Goal: Check status: Check status

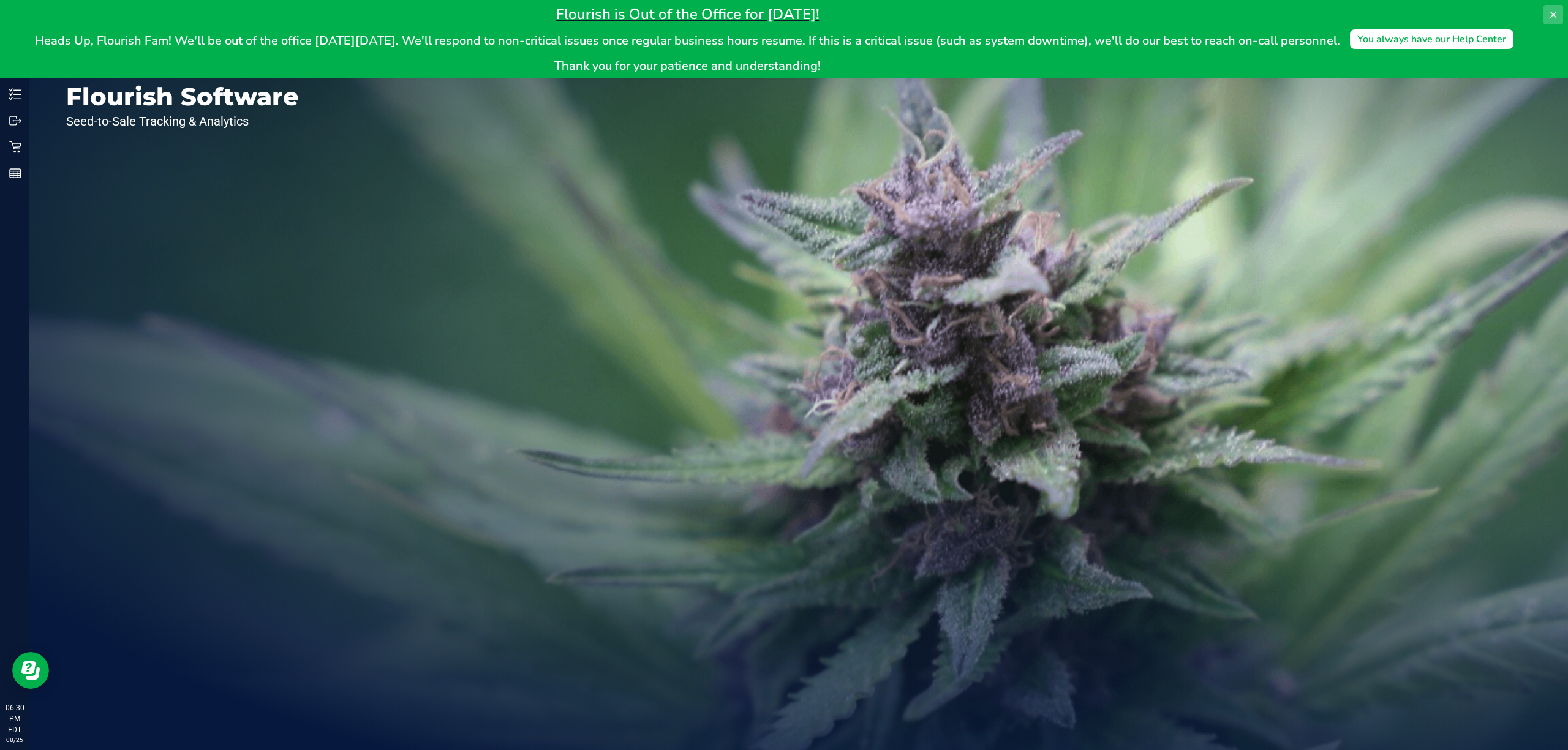
click at [1553, 18] on icon at bounding box center [1553, 14] width 10 height 10
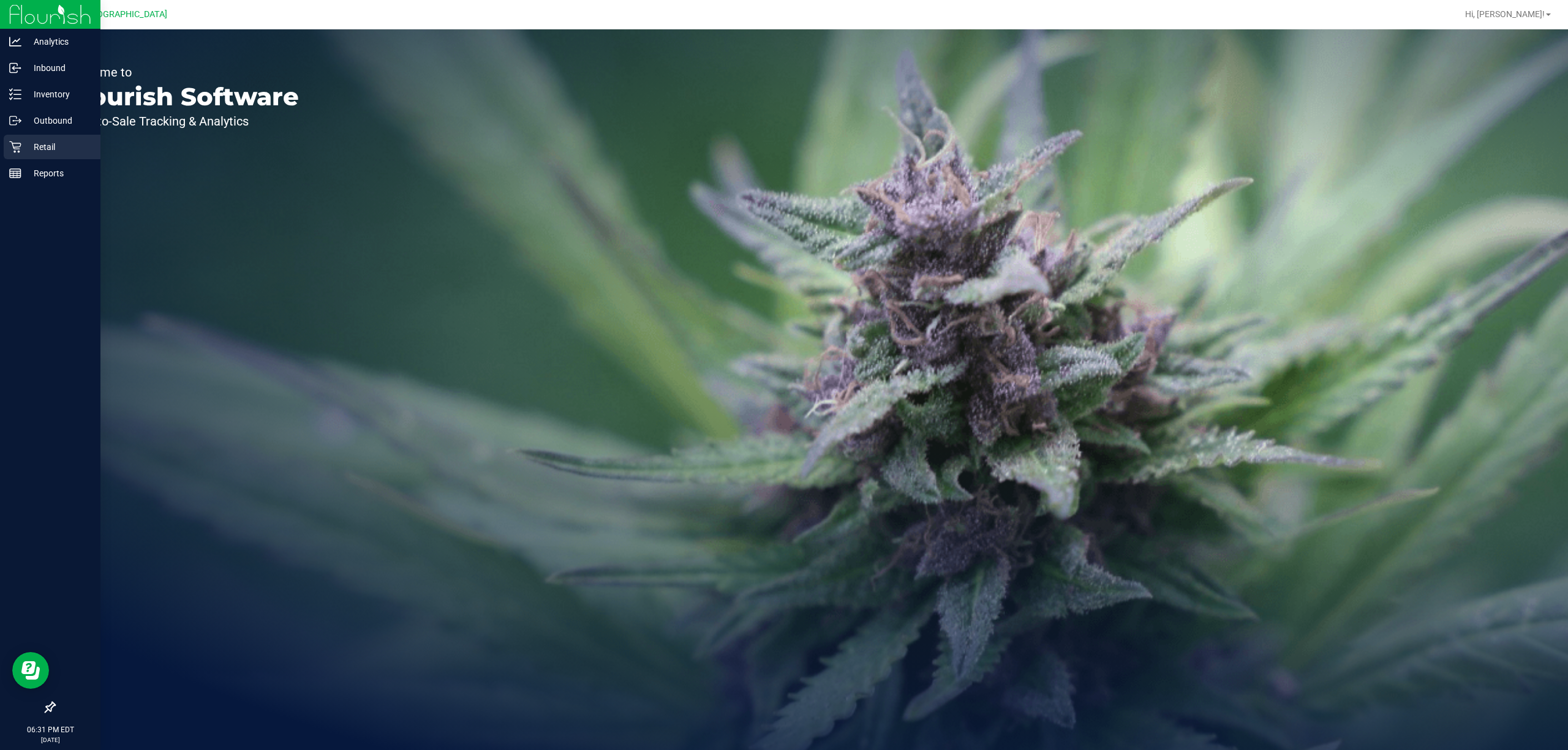
click at [45, 142] on p "Retail" at bounding box center [58, 147] width 73 height 14
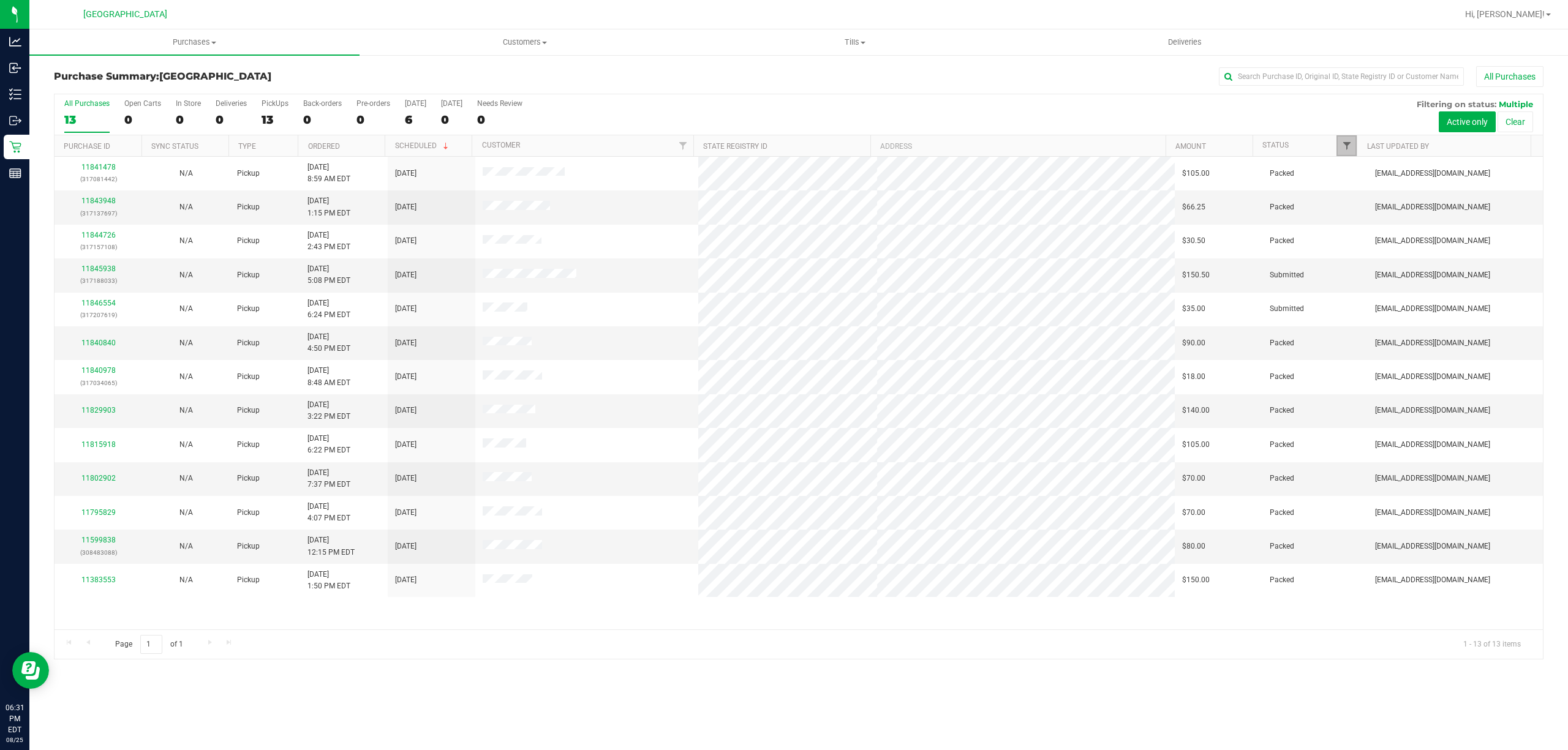
click at [1343, 149] on span "Filter" at bounding box center [1347, 146] width 10 height 10
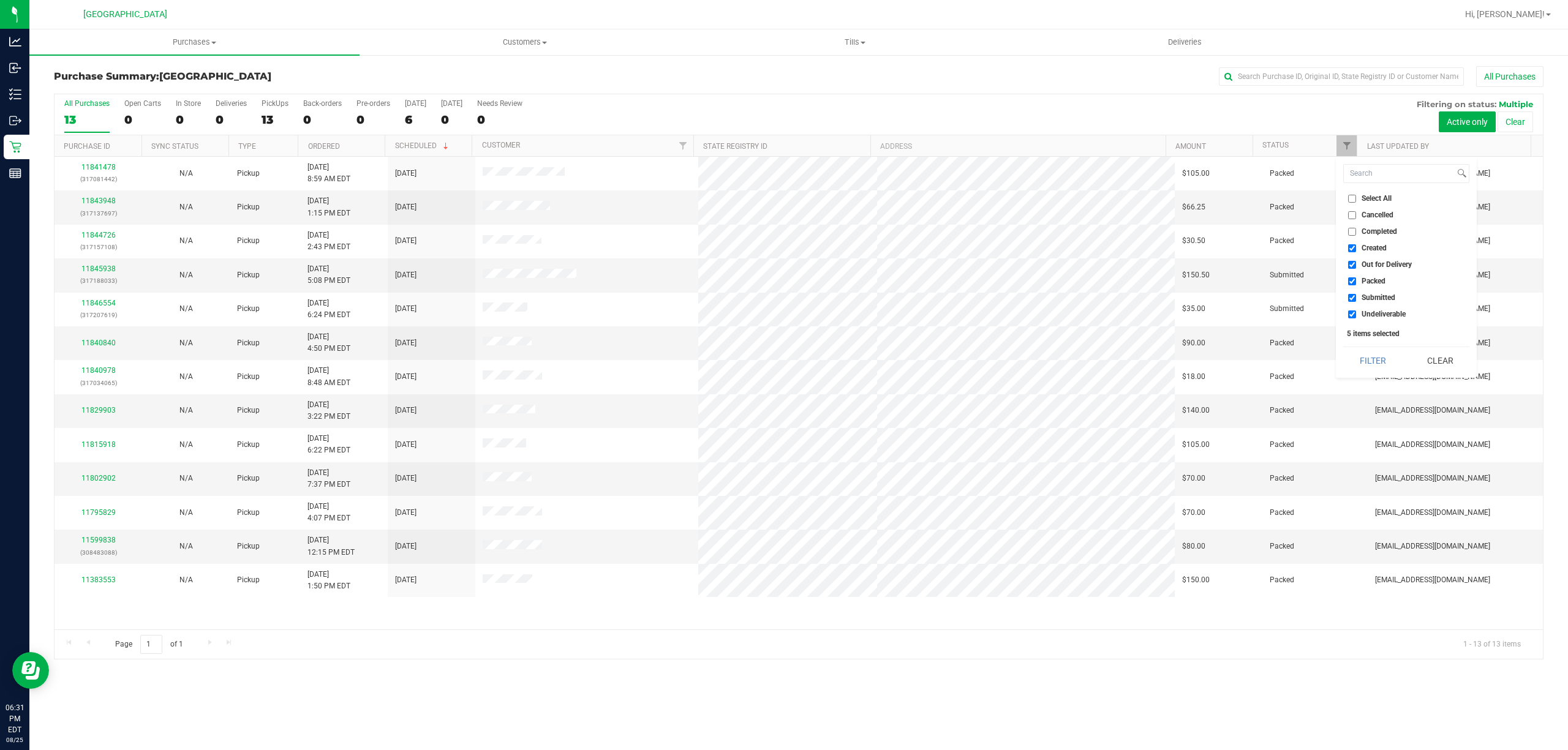
click at [1380, 249] on span "Created" at bounding box center [1374, 248] width 25 height 8
click at [1356, 249] on input "Created" at bounding box center [1352, 249] width 8 height 8
checkbox input "false"
click at [1380, 270] on li "Out for Delivery" at bounding box center [1406, 264] width 126 height 13
click at [1387, 266] on span "Out for Delivery" at bounding box center [1386, 264] width 50 height 8
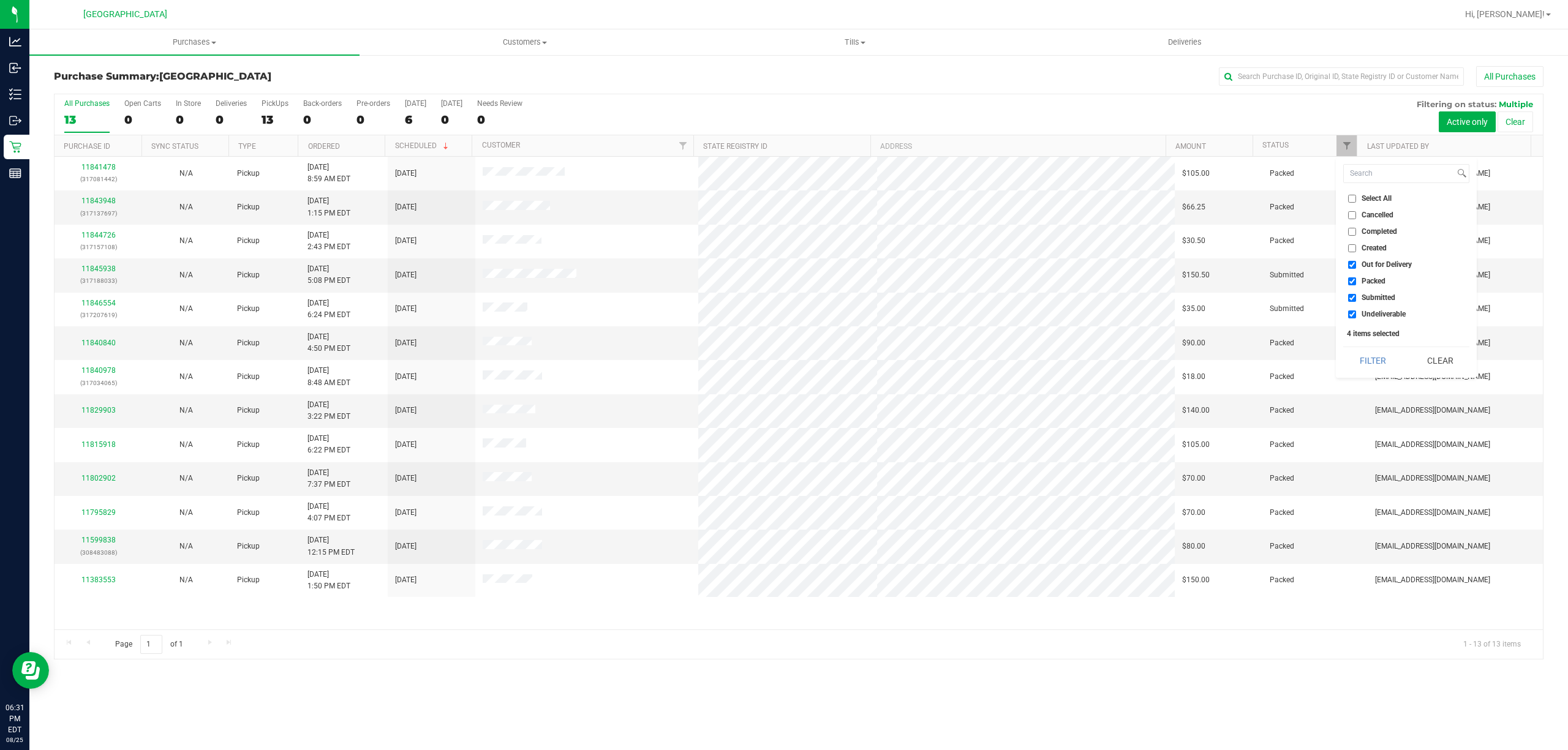
click at [1356, 266] on input "Out for Delivery" at bounding box center [1352, 265] width 8 height 8
checkbox input "false"
click at [1380, 280] on span "Packed" at bounding box center [1373, 281] width 24 height 8
click at [1356, 280] on input "Packed" at bounding box center [1352, 282] width 8 height 8
checkbox input "false"
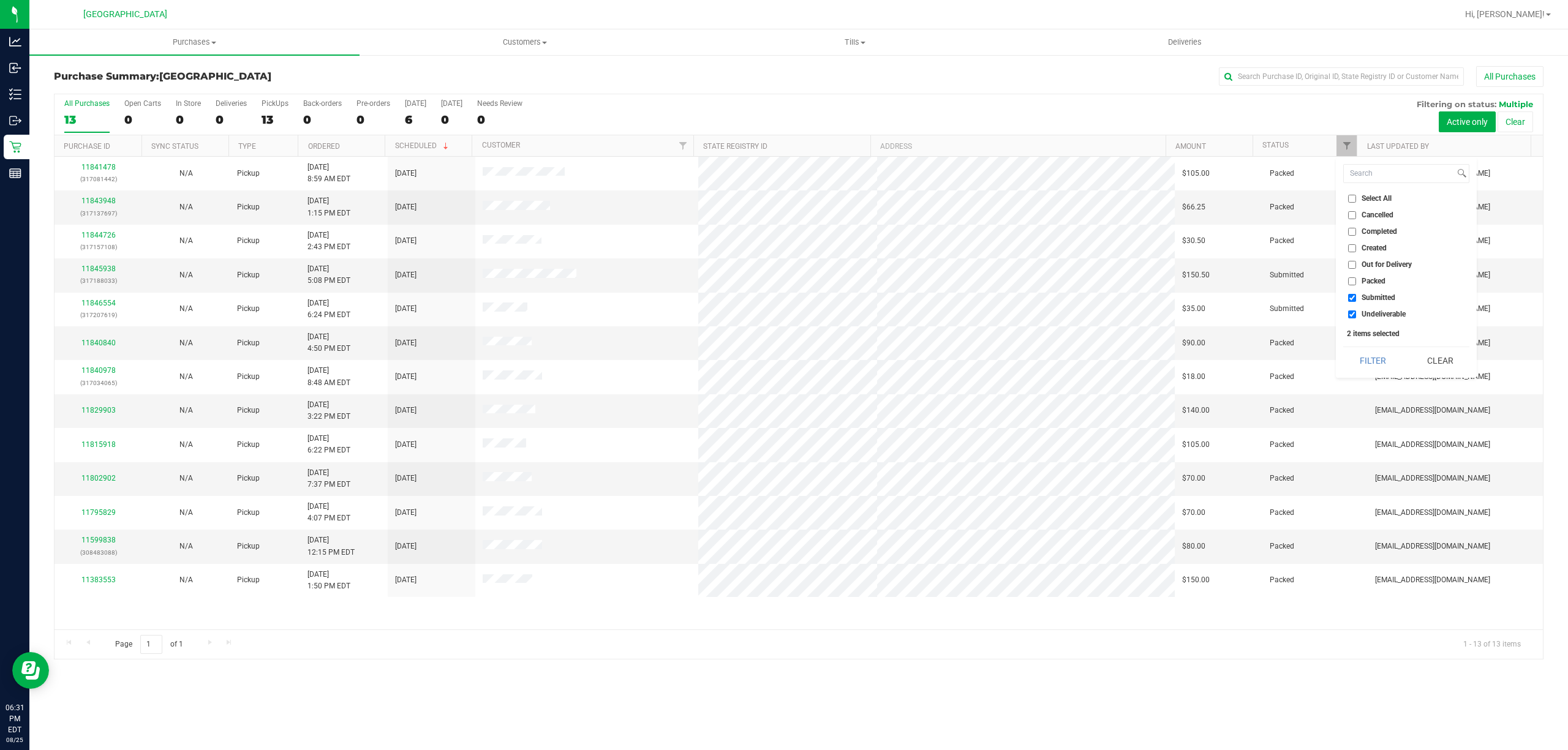
click at [1380, 311] on span "Undeliverable" at bounding box center [1384, 314] width 44 height 8
click at [1356, 311] on input "Undeliverable" at bounding box center [1352, 314] width 8 height 8
checkbox input "false"
click at [1370, 355] on button "Filter" at bounding box center [1373, 360] width 59 height 27
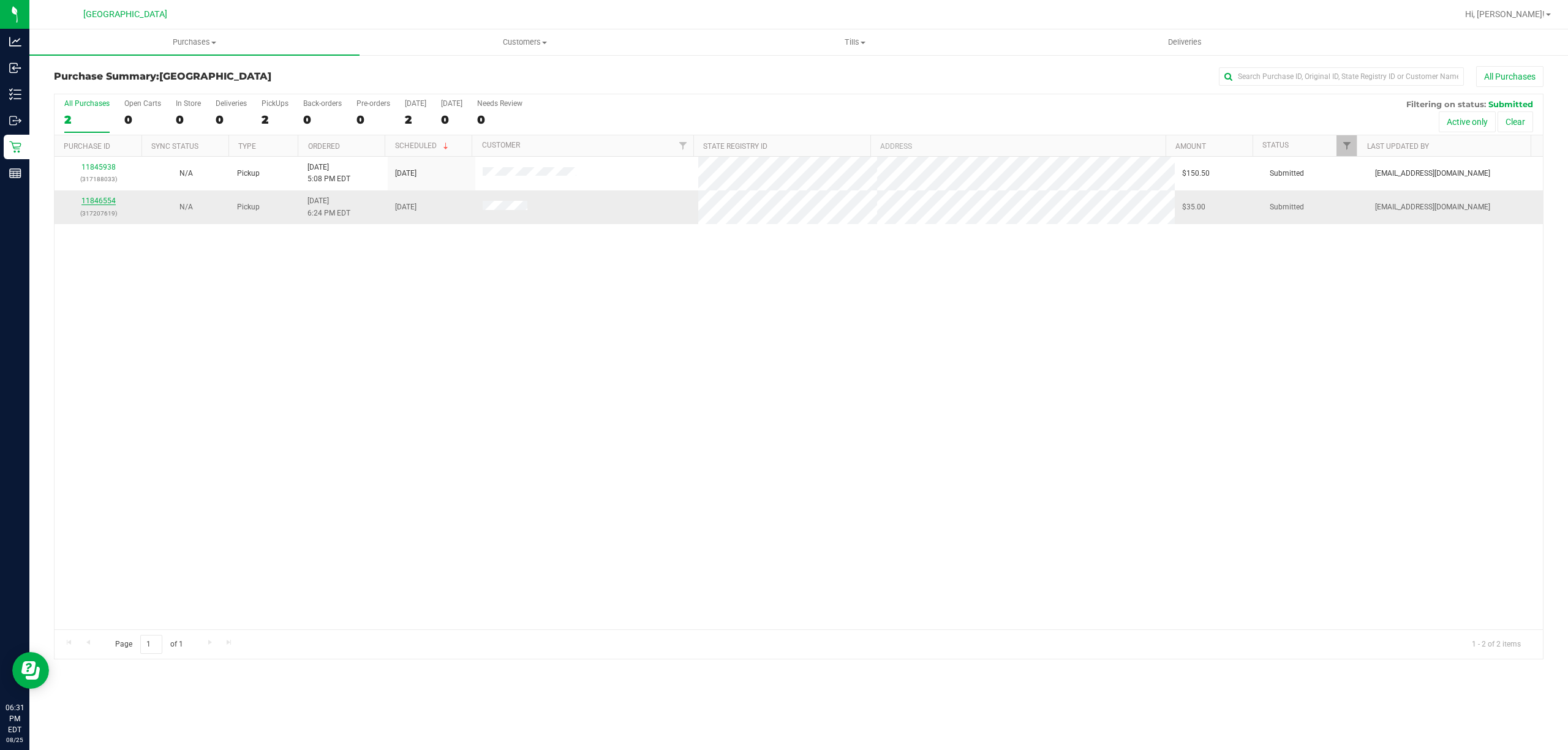
click at [107, 202] on link "11846554" at bounding box center [99, 201] width 34 height 9
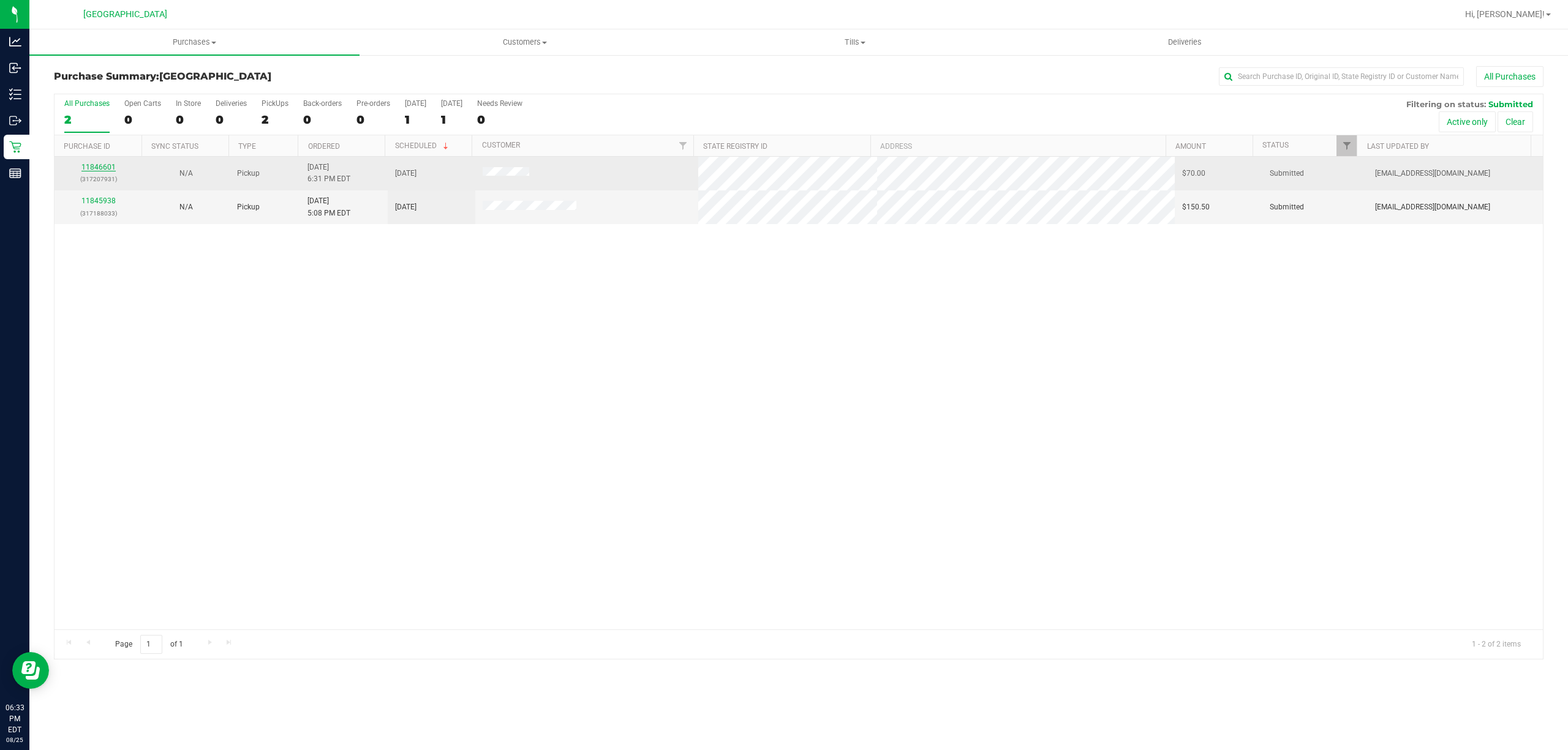
click at [108, 163] on link "11846601" at bounding box center [99, 167] width 34 height 9
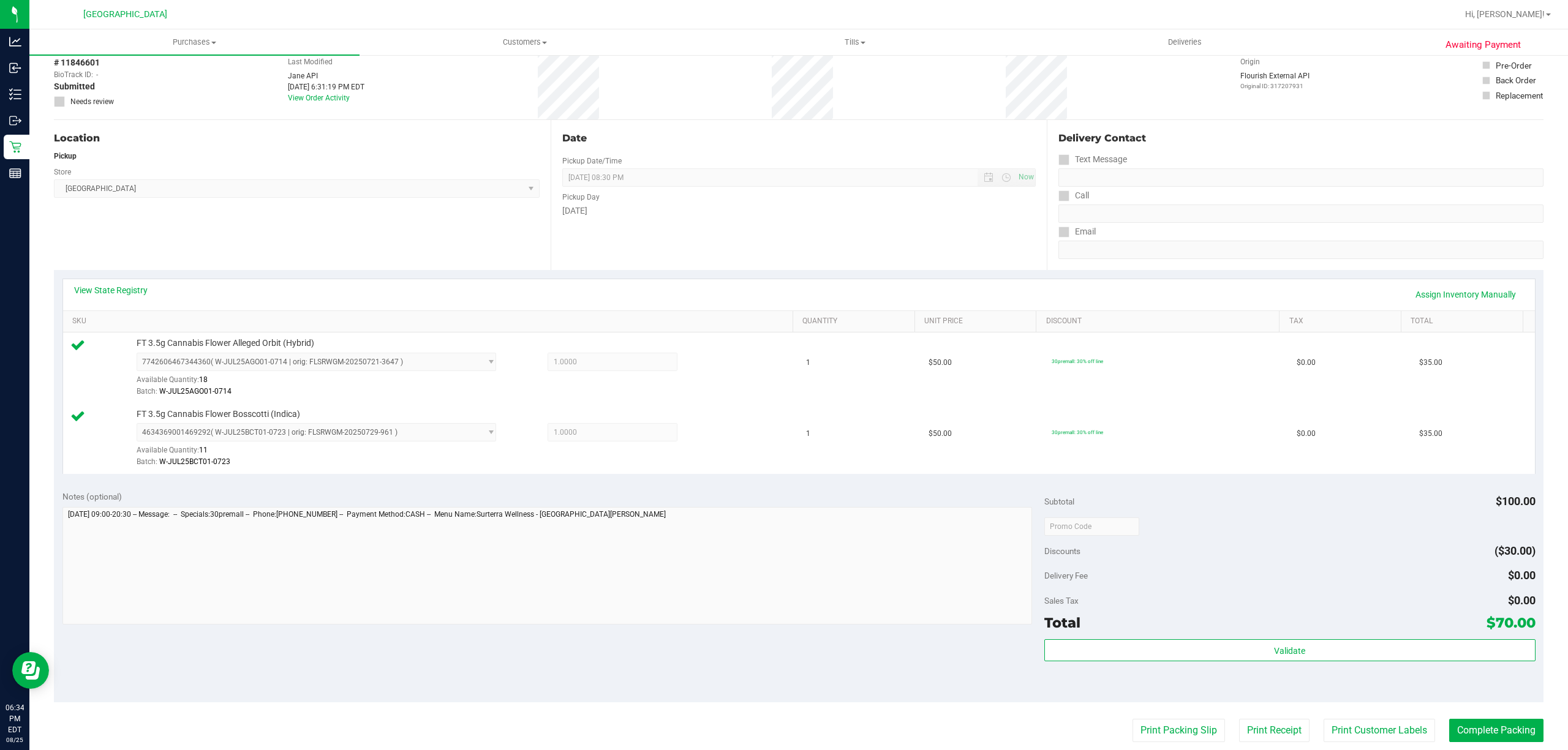
scroll to position [163, 0]
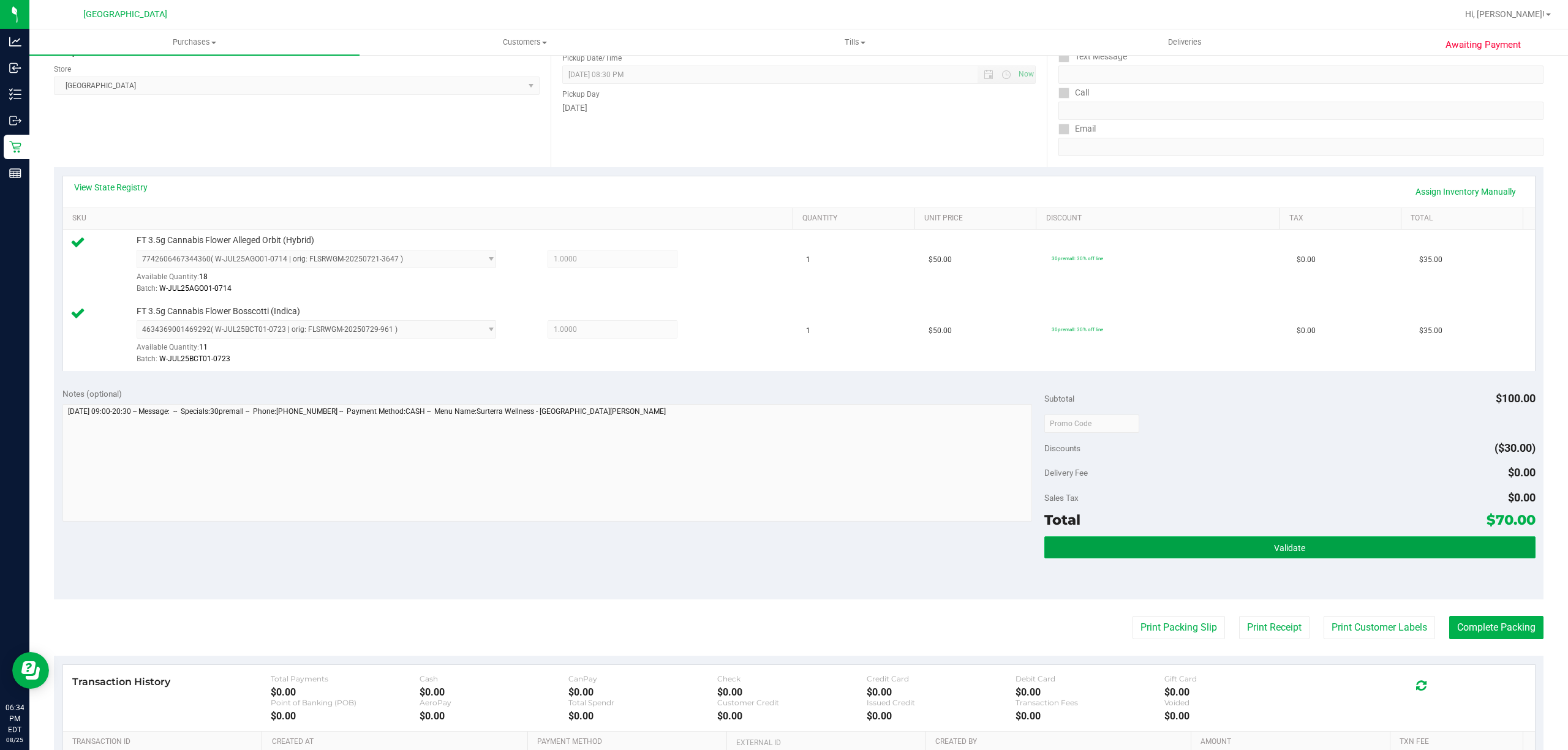
click at [1142, 551] on button "Validate" at bounding box center [1290, 547] width 491 height 22
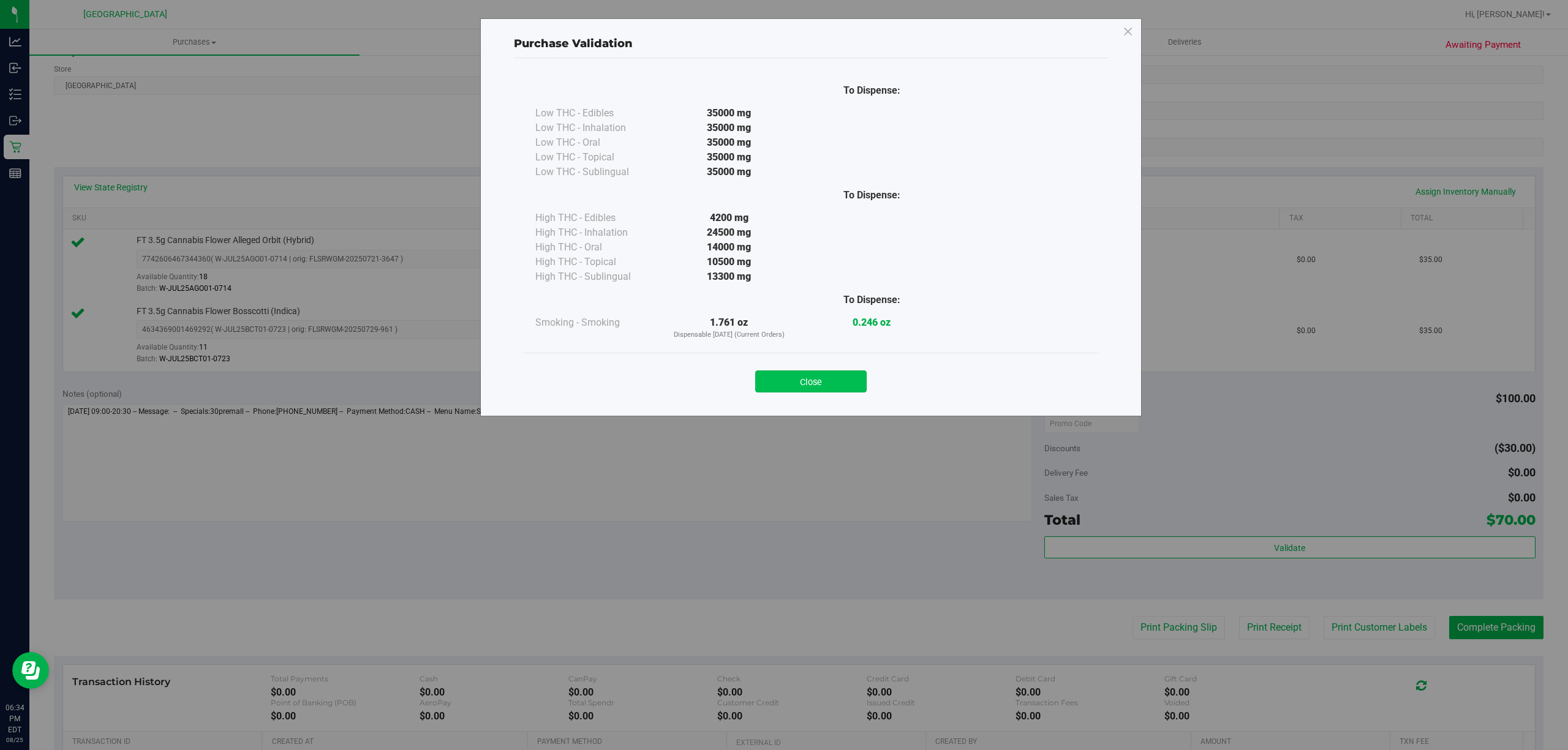
click at [843, 375] on button "Close" at bounding box center [811, 382] width 112 height 22
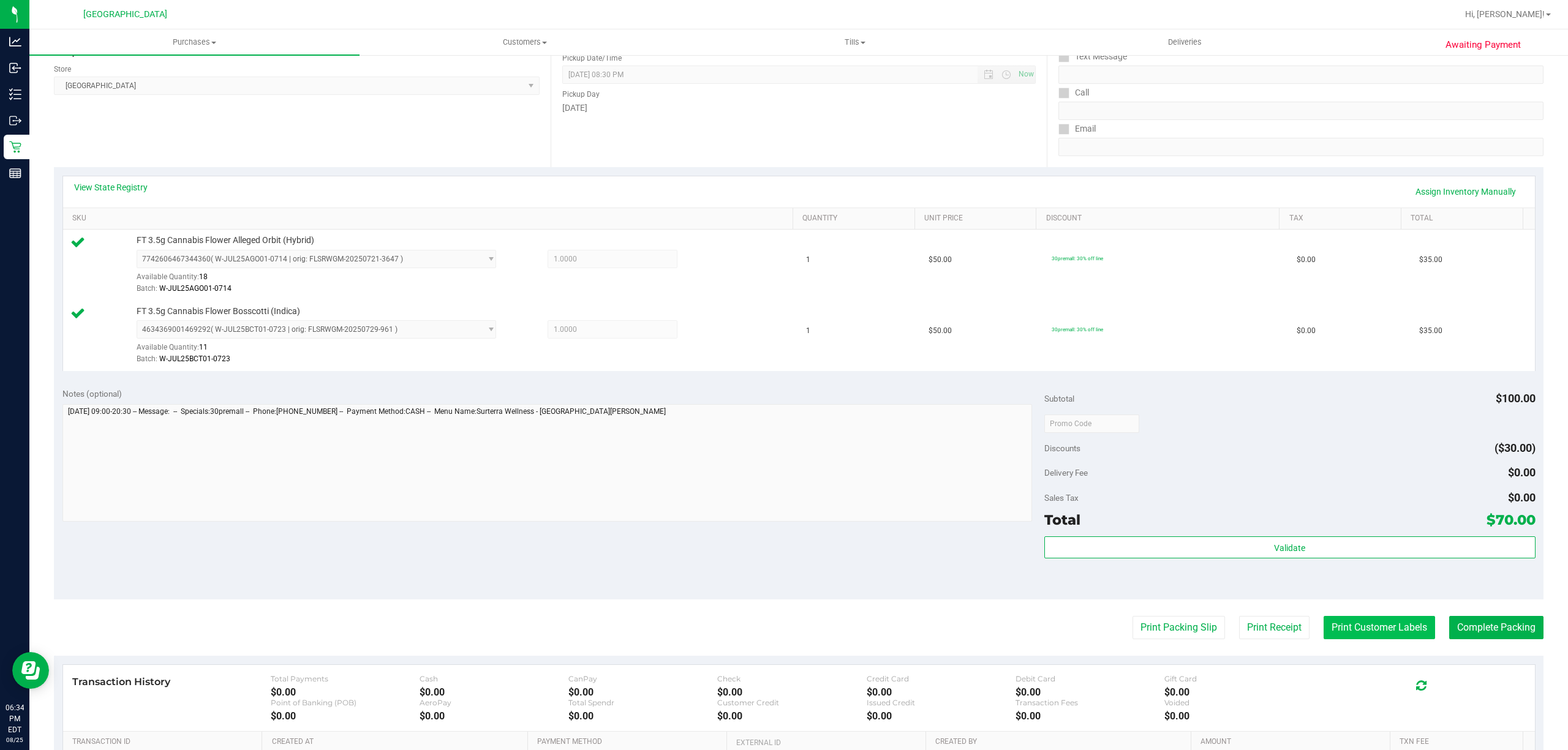
click at [1360, 627] on button "Print Customer Labels" at bounding box center [1379, 627] width 112 height 23
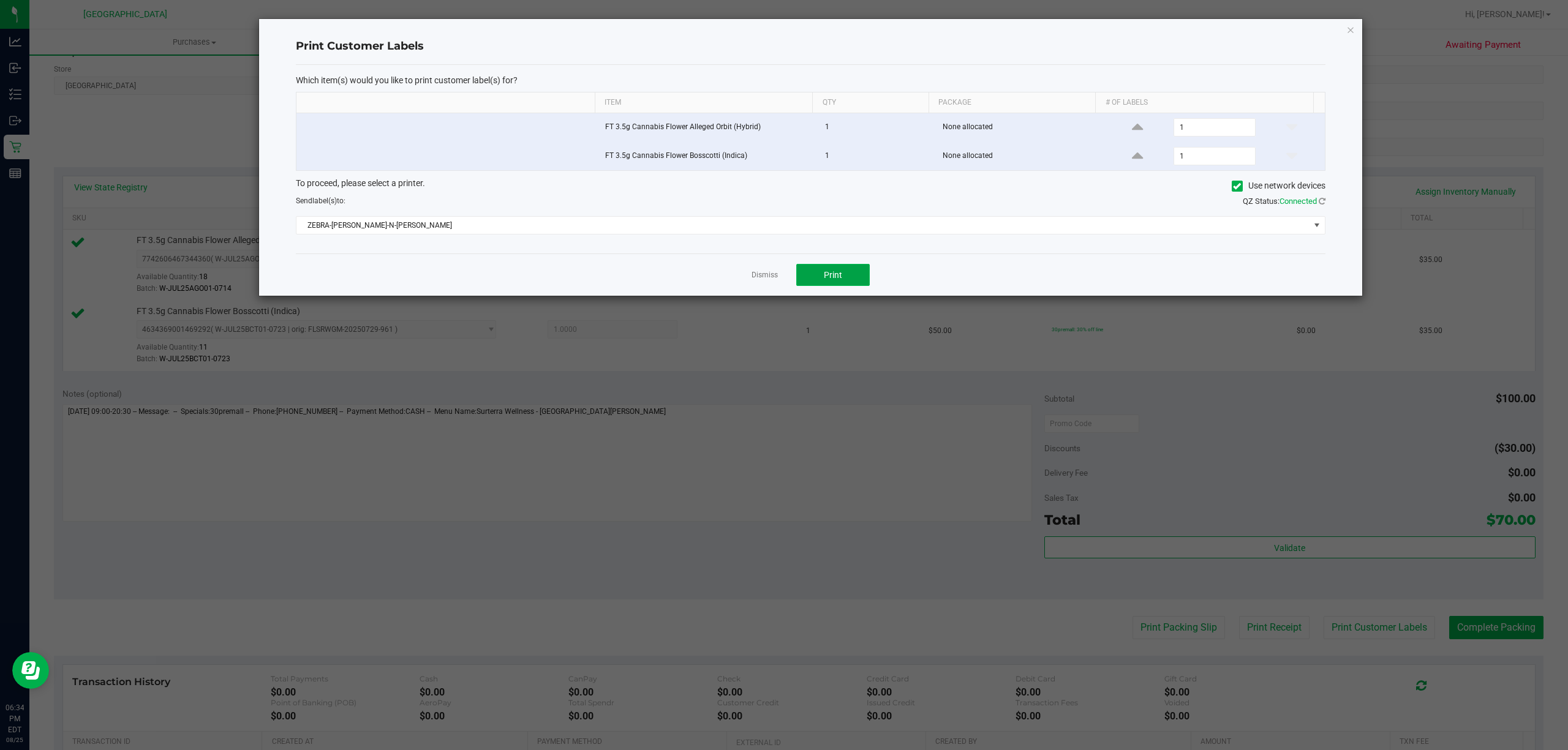
click at [853, 285] on button "Print" at bounding box center [833, 275] width 73 height 22
click at [758, 279] on link "Dismiss" at bounding box center [765, 275] width 26 height 10
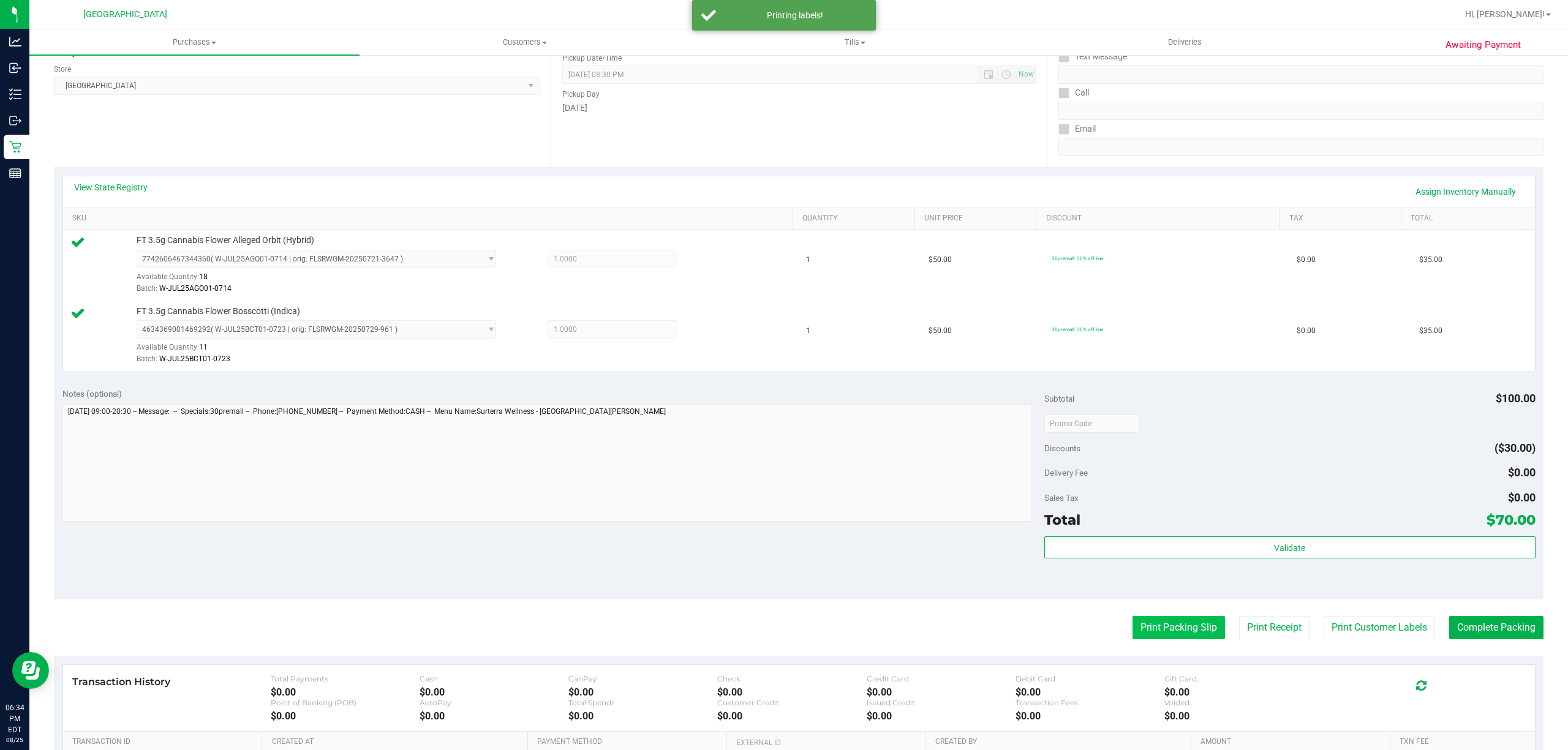
click at [1190, 619] on button "Print Packing Slip" at bounding box center [1178, 627] width 93 height 23
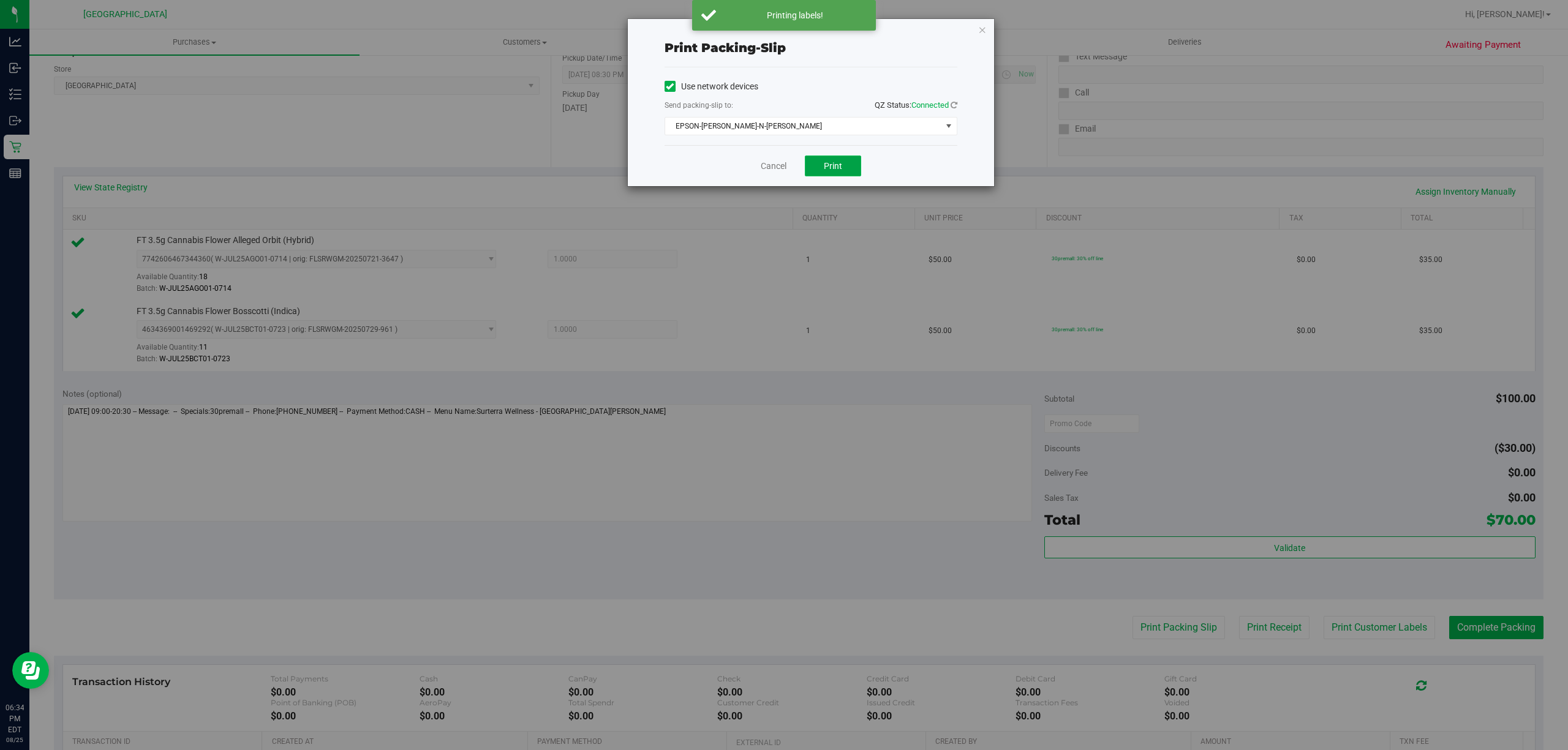
click at [837, 167] on span "Print" at bounding box center [833, 166] width 19 height 10
click at [768, 166] on link "Cancel" at bounding box center [774, 166] width 26 height 13
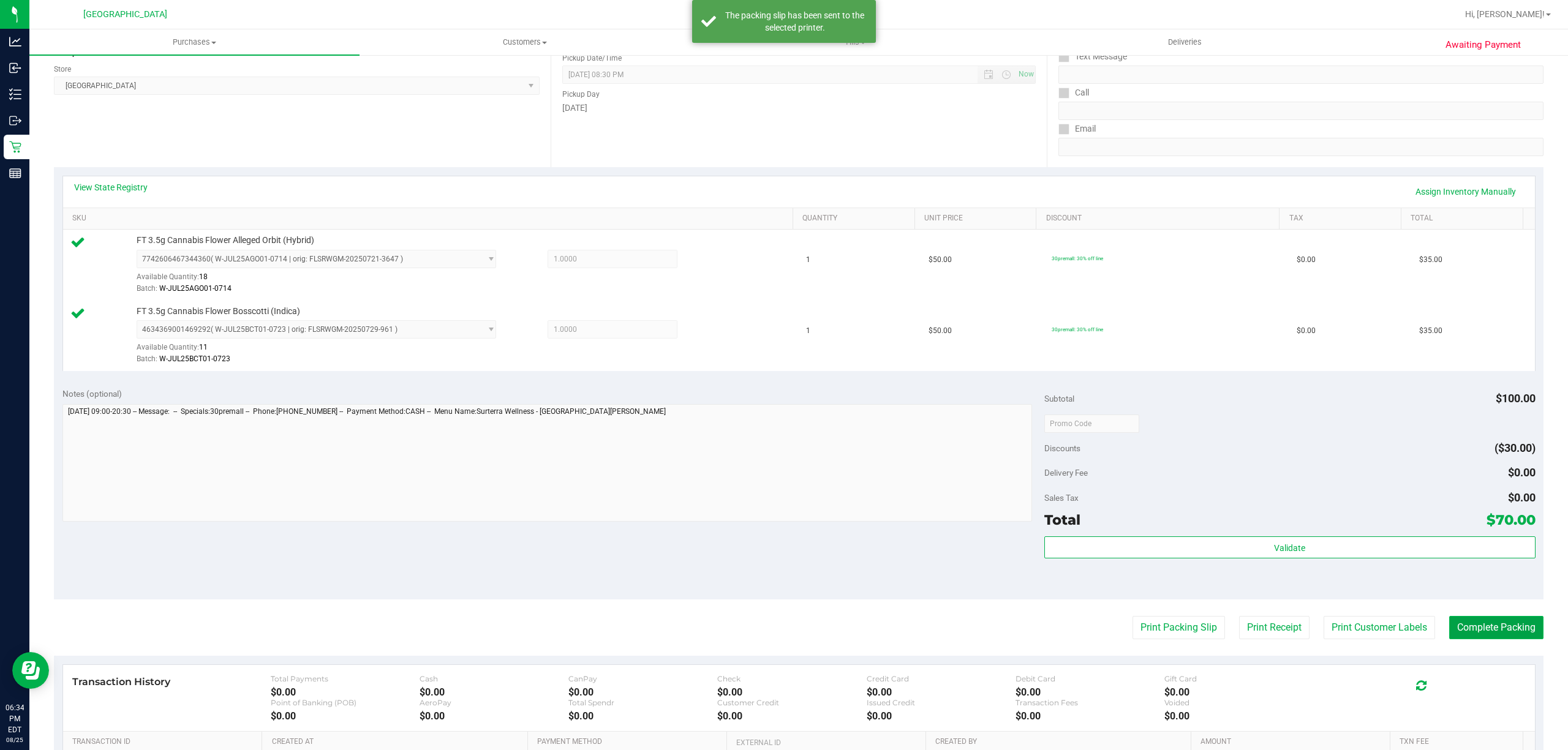
click at [1514, 632] on button "Complete Packing" at bounding box center [1497, 627] width 95 height 23
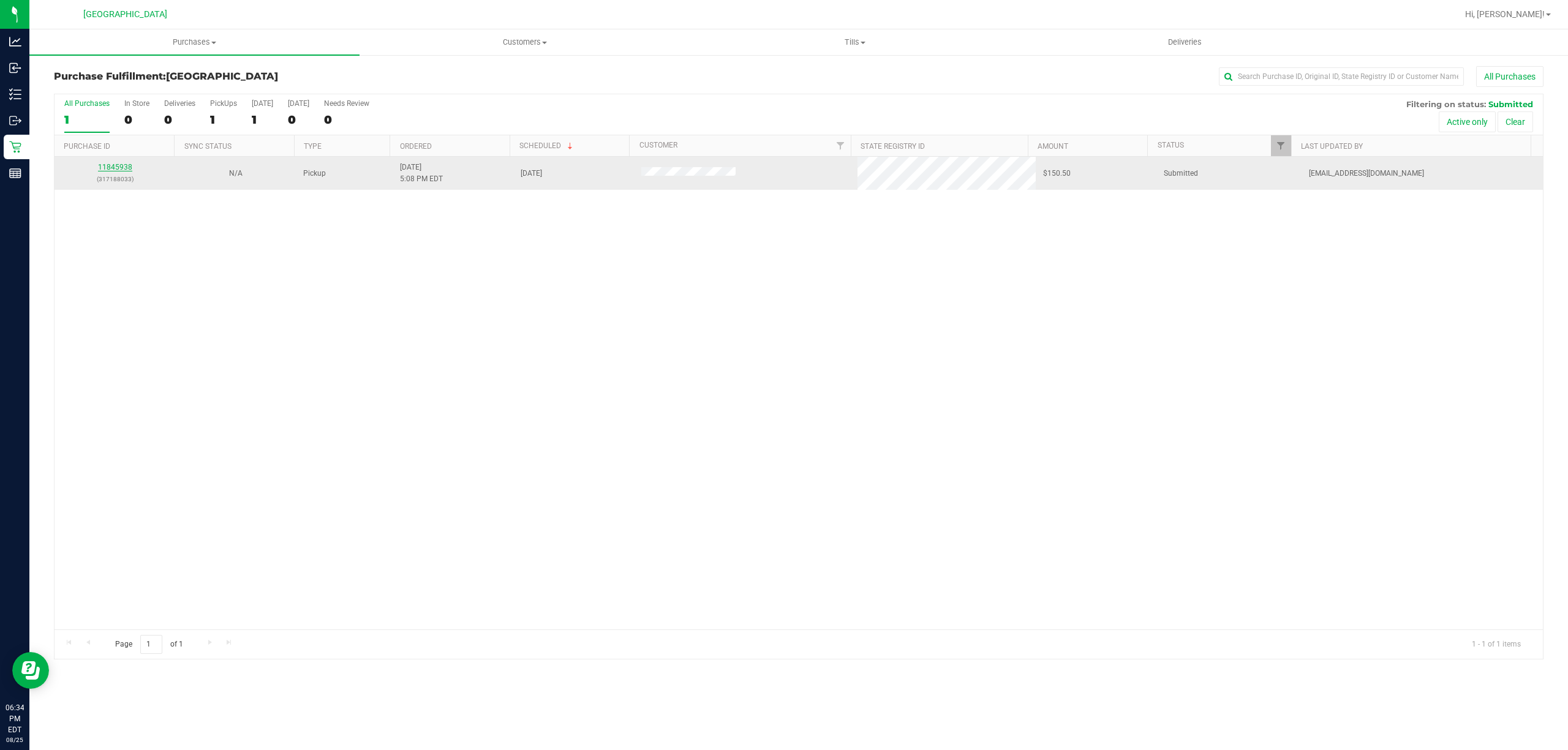
click at [116, 170] on link "11845938" at bounding box center [115, 167] width 34 height 9
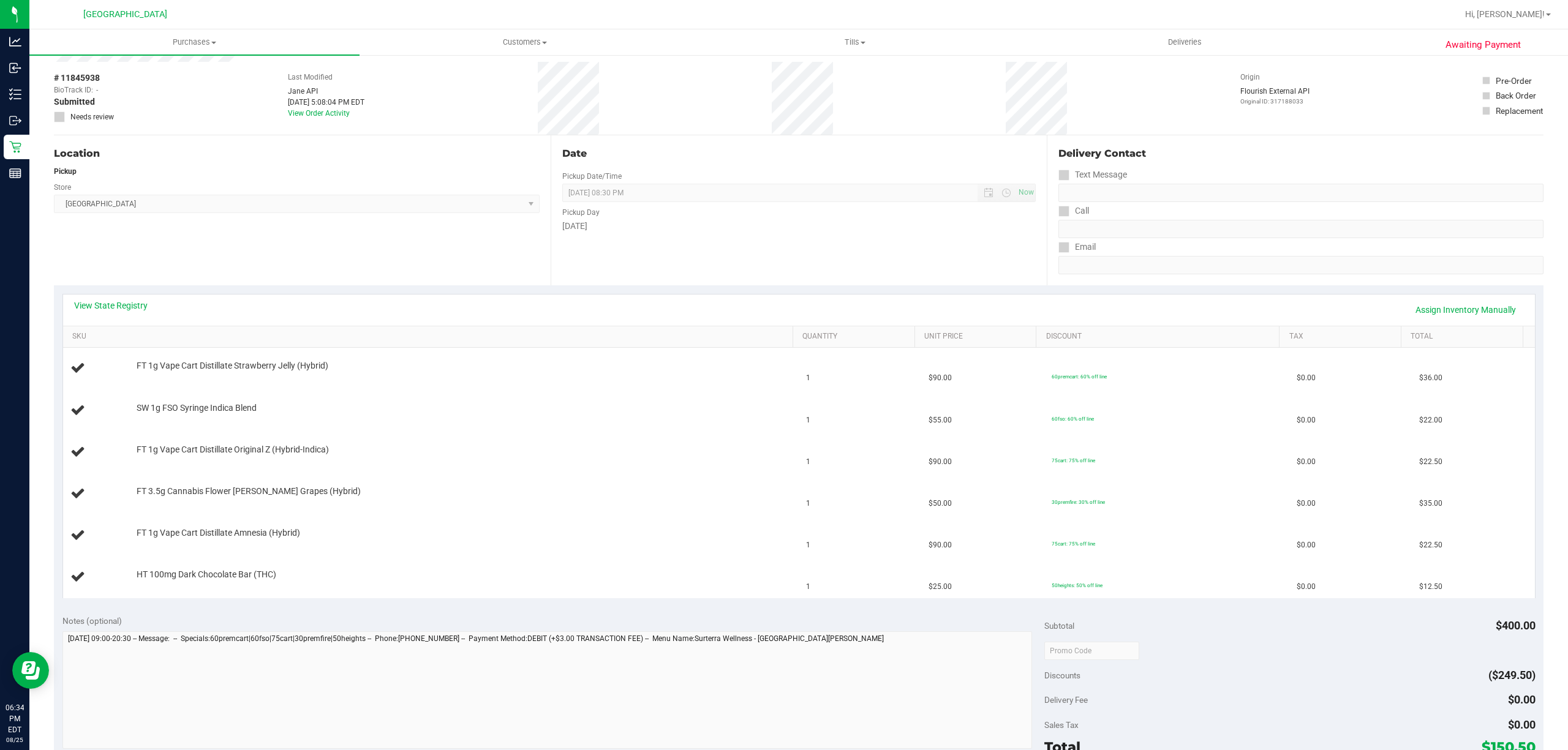
scroll to position [66, 0]
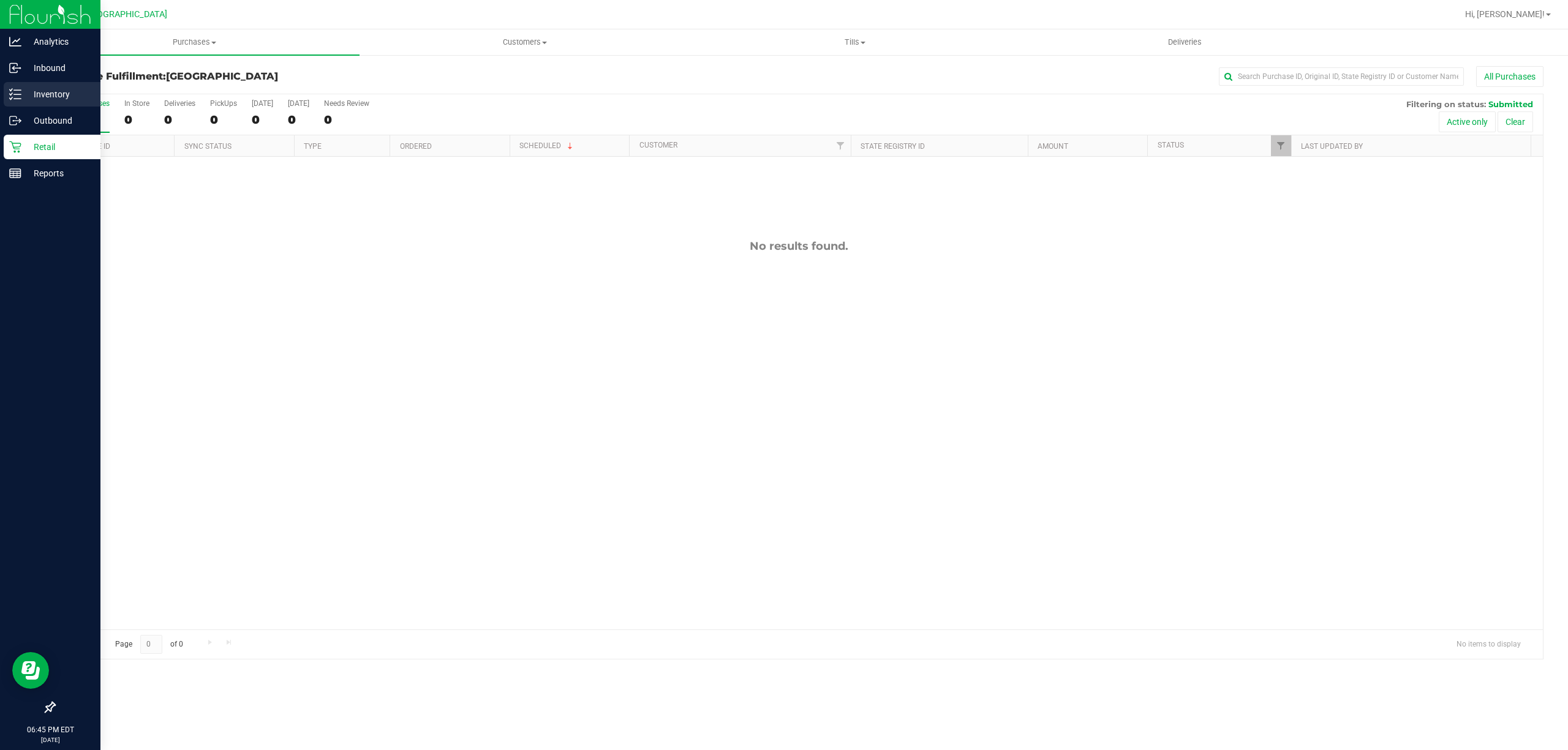
click at [58, 93] on p "Inventory" at bounding box center [58, 94] width 73 height 14
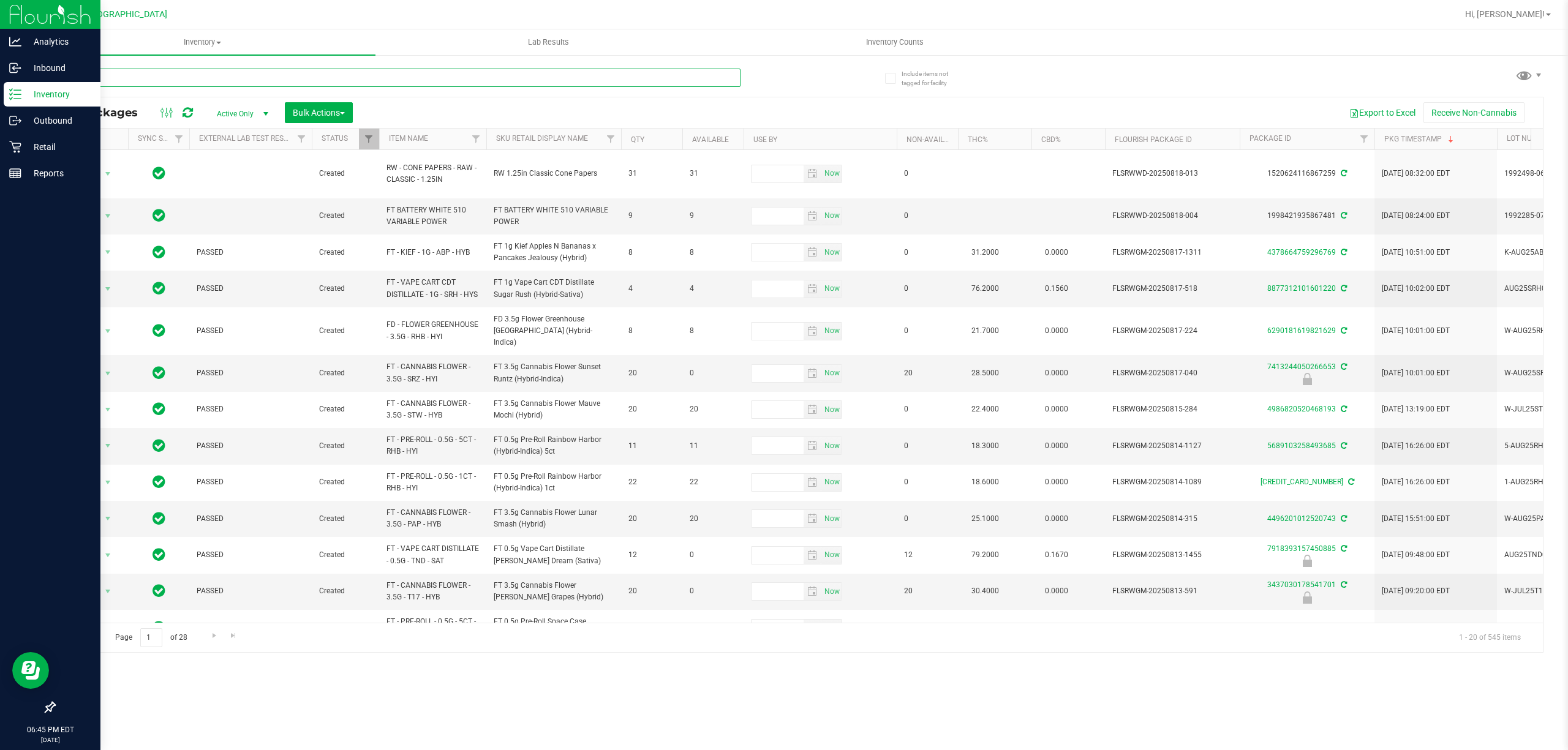
click at [213, 84] on input "text" at bounding box center [397, 77] width 687 height 18
type input "0264872096823739"
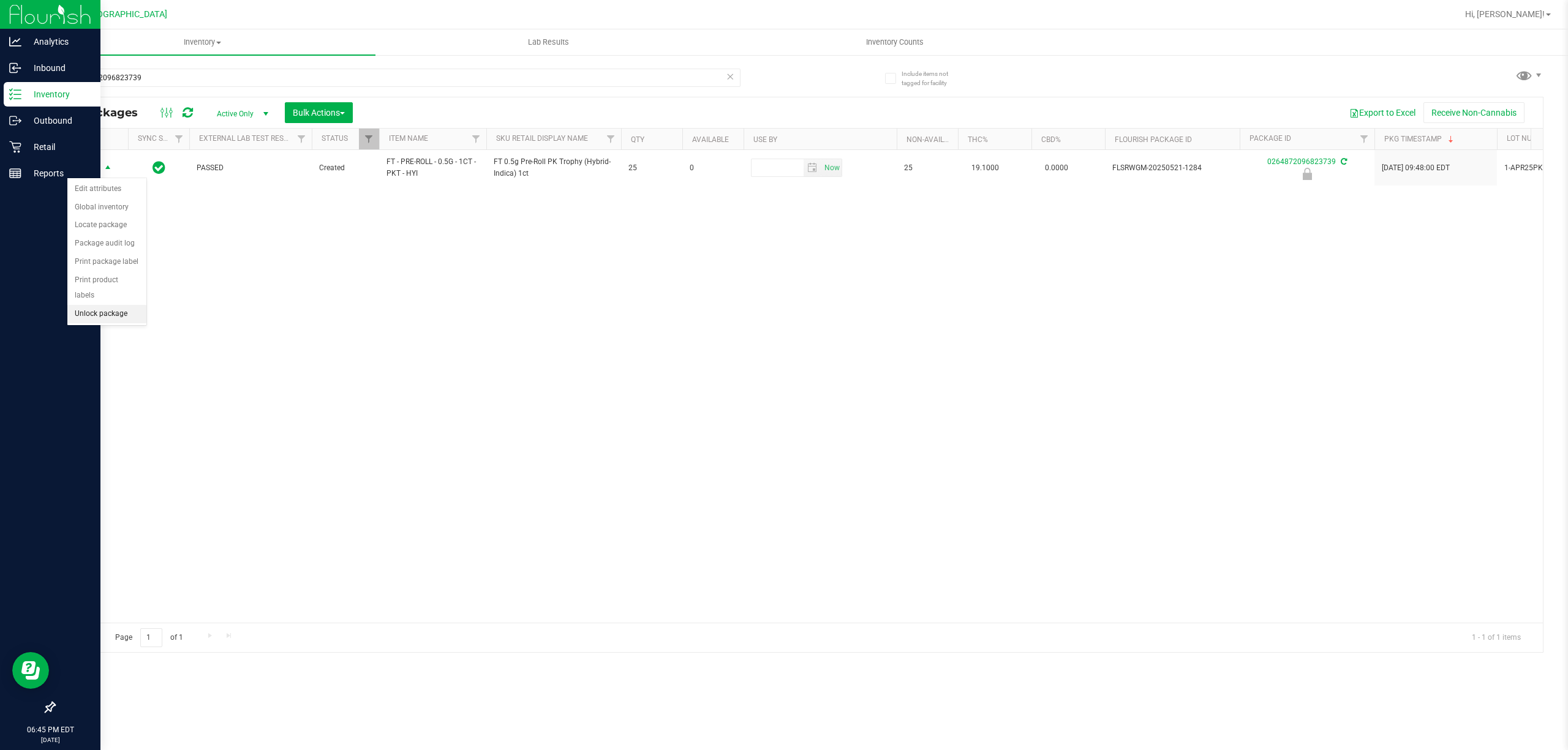
click at [110, 322] on li "Unlock package" at bounding box center [106, 314] width 79 height 18
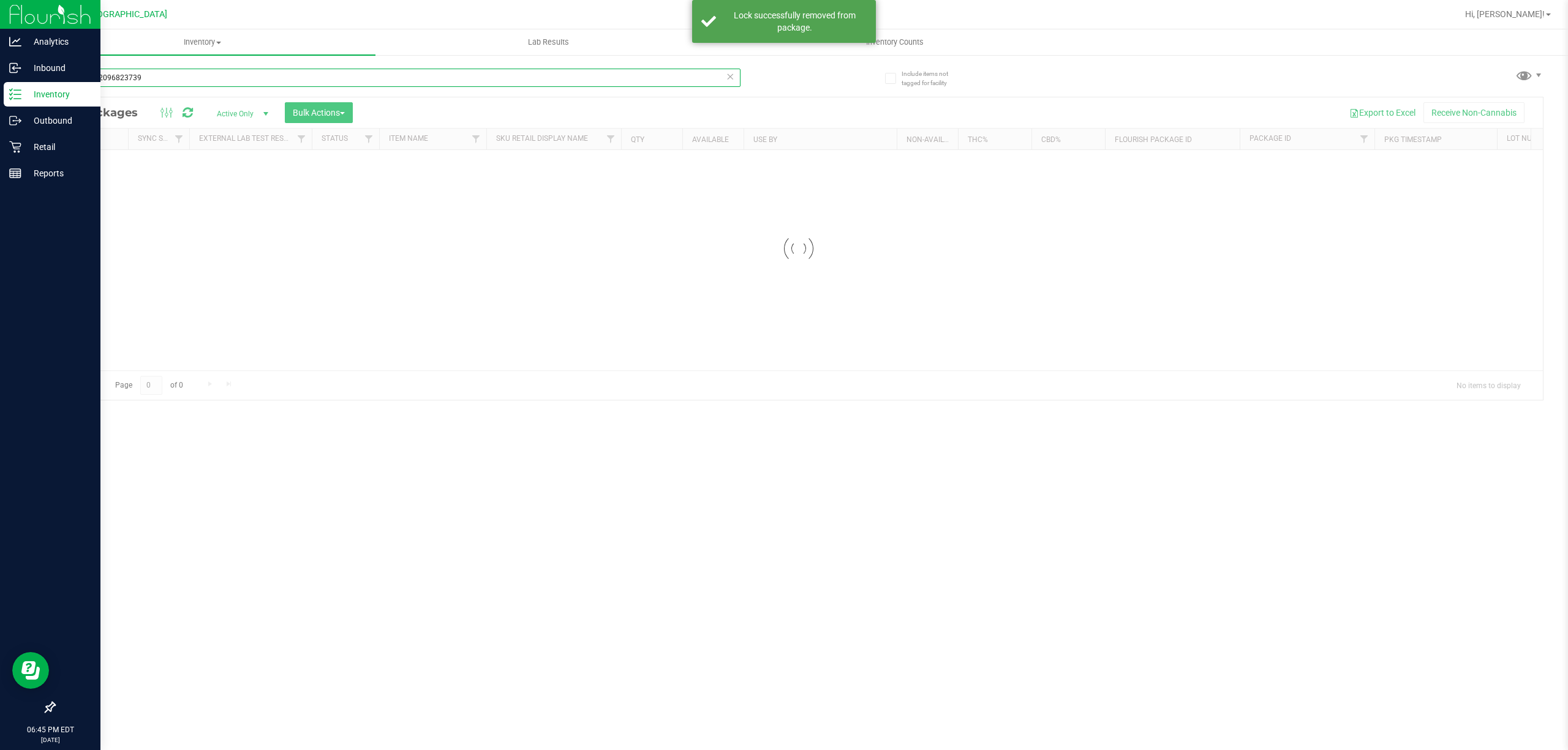
click at [175, 84] on div "Inventory All packages All inventory Waste log Create inventory Lab Results Inv…" at bounding box center [798, 390] width 1539 height 721
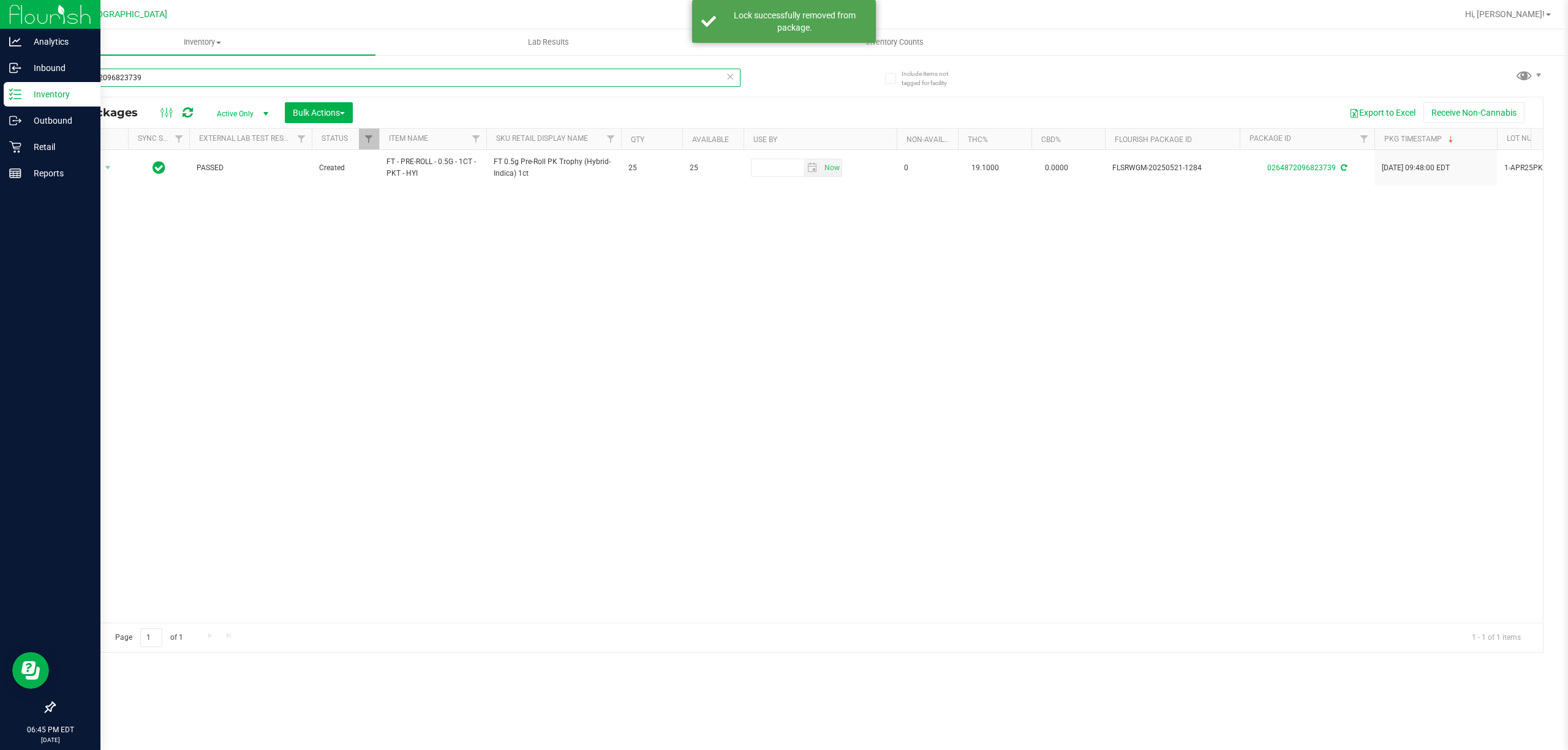
click at [176, 81] on input "0264872096823739" at bounding box center [397, 77] width 687 height 18
